Goal: Information Seeking & Learning: Learn about a topic

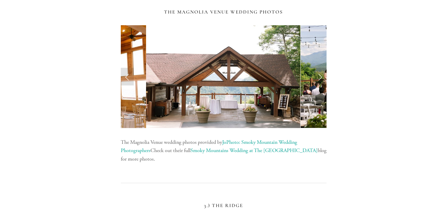
scroll to position [1234, 0]
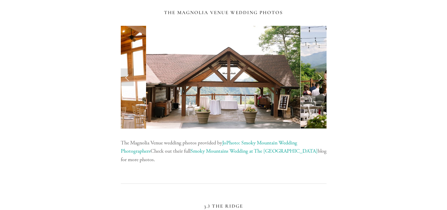
click at [317, 71] on link "Next Slide" at bounding box center [320, 77] width 13 height 18
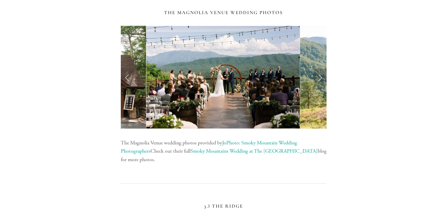
click at [317, 71] on link "Next Slide" at bounding box center [320, 77] width 13 height 18
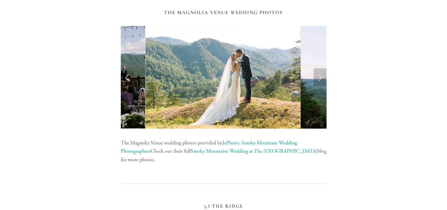
click at [317, 71] on link "Next Slide" at bounding box center [320, 77] width 13 height 18
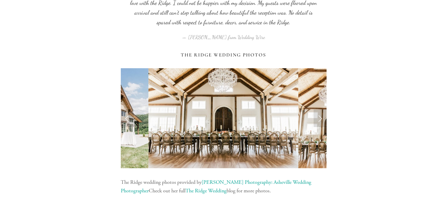
scroll to position [1851, 0]
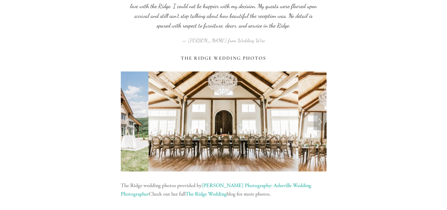
click at [319, 119] on link "Next Slide" at bounding box center [320, 122] width 13 height 18
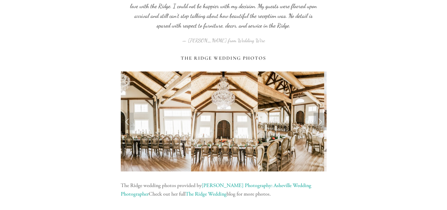
click at [319, 119] on link "Next Slide" at bounding box center [320, 122] width 13 height 18
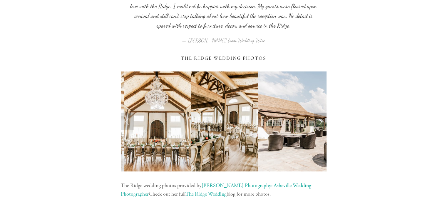
click at [319, 119] on link "Next Slide" at bounding box center [320, 122] width 13 height 18
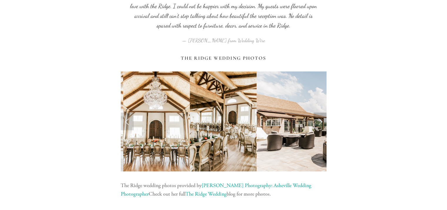
click at [319, 119] on link "Next Slide" at bounding box center [320, 122] width 13 height 18
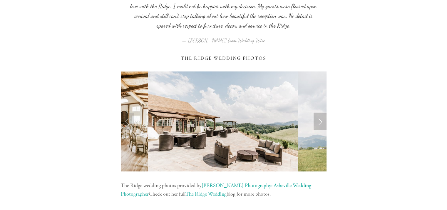
click at [318, 119] on link "Next Slide" at bounding box center [320, 122] width 13 height 18
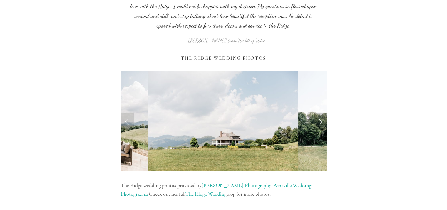
click at [318, 119] on link "Next Slide" at bounding box center [320, 122] width 13 height 18
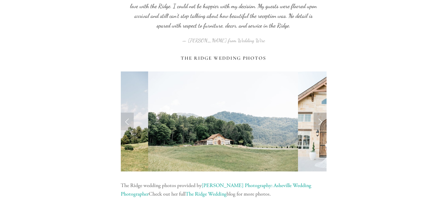
click at [318, 119] on link "Next Slide" at bounding box center [320, 122] width 13 height 18
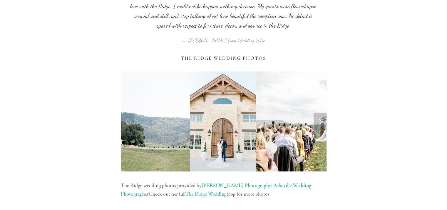
click at [318, 119] on link "Next Slide" at bounding box center [320, 122] width 13 height 18
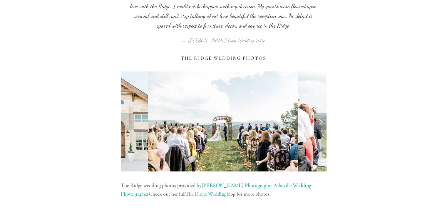
click at [318, 119] on link "Next Slide" at bounding box center [320, 122] width 13 height 18
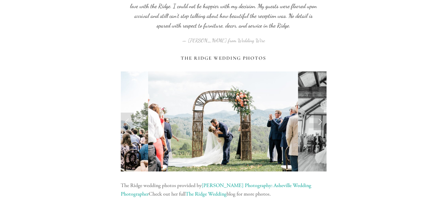
click at [318, 119] on link "Next Slide" at bounding box center [320, 122] width 13 height 18
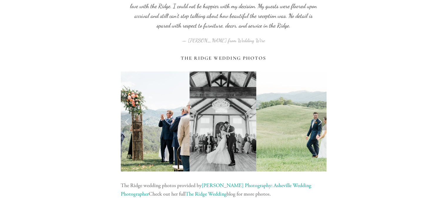
click at [318, 119] on link "Next Slide" at bounding box center [320, 122] width 13 height 18
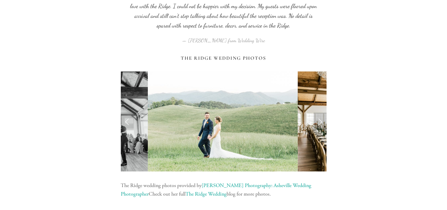
click at [318, 119] on link "Next Slide" at bounding box center [320, 122] width 13 height 18
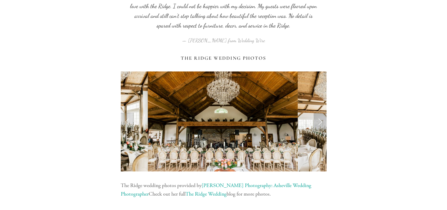
click at [318, 119] on link "Next Slide" at bounding box center [320, 122] width 13 height 18
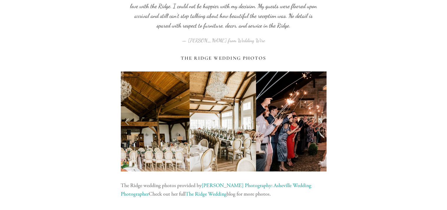
click at [318, 119] on link "Next Slide" at bounding box center [320, 122] width 13 height 18
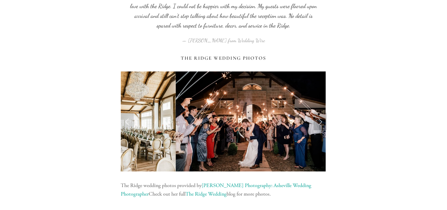
click at [318, 119] on link "Next Slide" at bounding box center [320, 122] width 13 height 18
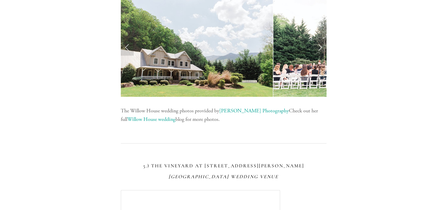
scroll to position [2557, 0]
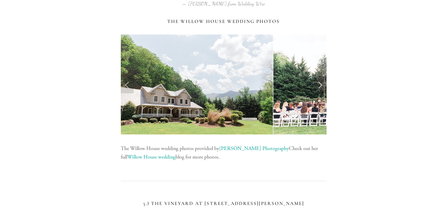
click at [317, 85] on link "Next Slide" at bounding box center [320, 85] width 13 height 18
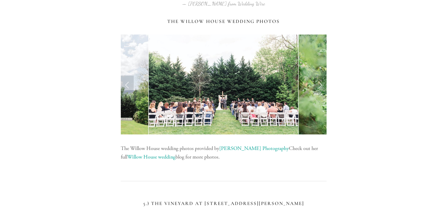
click at [317, 85] on link "Next Slide" at bounding box center [320, 85] width 13 height 18
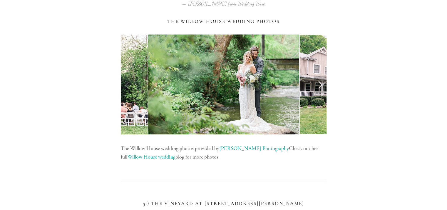
click at [317, 85] on link "Next Slide" at bounding box center [320, 85] width 13 height 18
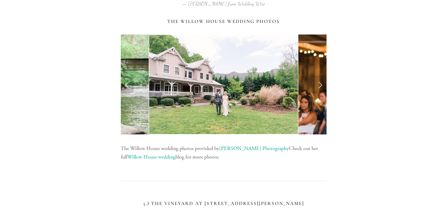
click at [317, 85] on link "Next Slide" at bounding box center [320, 85] width 13 height 18
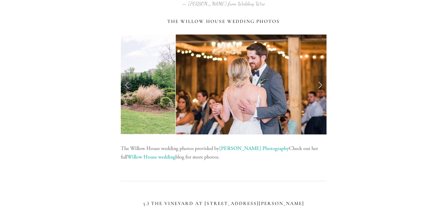
click at [317, 85] on link "Next Slide" at bounding box center [320, 85] width 13 height 18
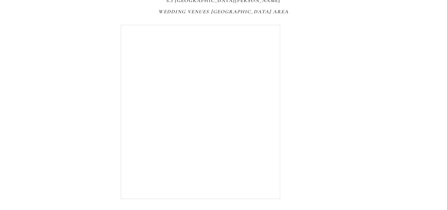
scroll to position [3203, 0]
